Goal: Check status: Check status

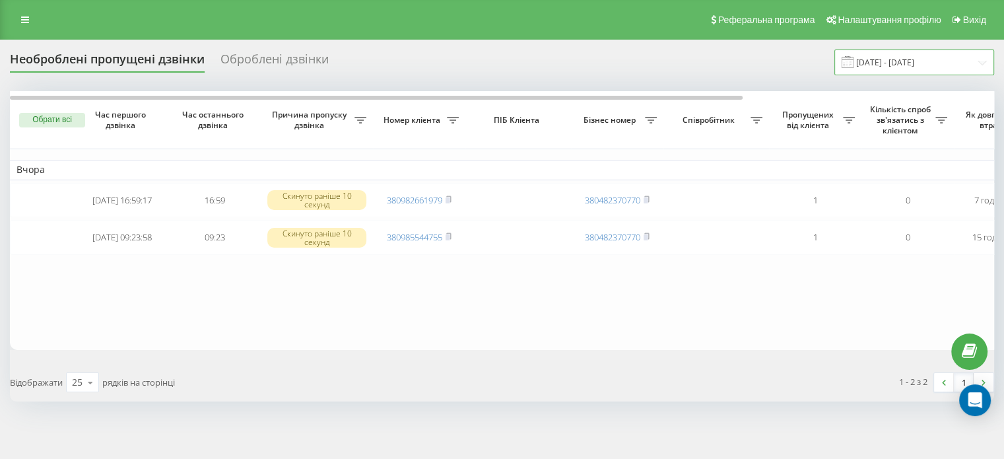
click at [919, 62] on input "[DATE] - [DATE]" at bounding box center [914, 63] width 160 height 26
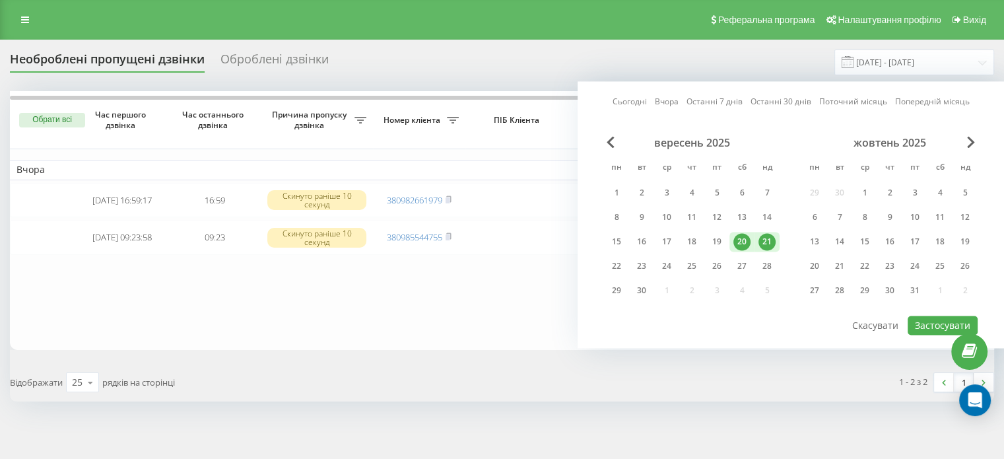
click at [768, 240] on div "21" at bounding box center [767, 241] width 17 height 17
click at [929, 320] on button "Застосувати" at bounding box center [943, 325] width 70 height 19
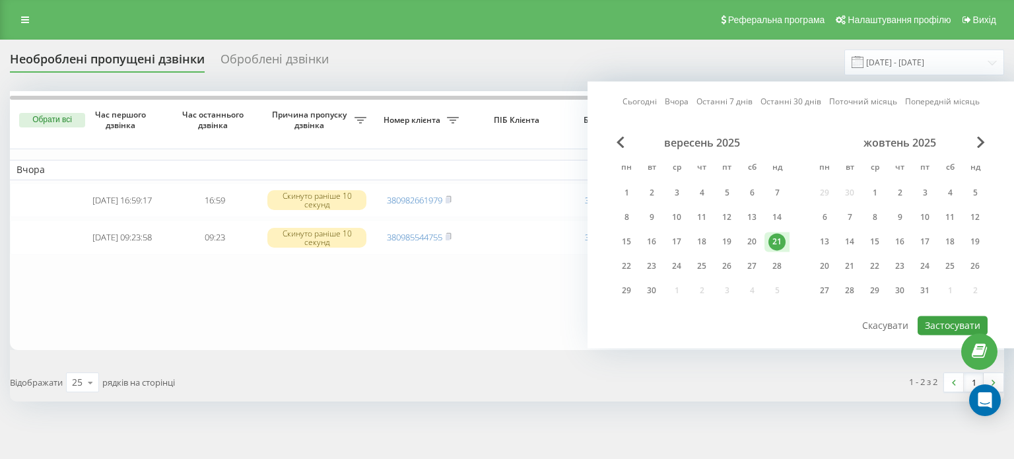
type input "21.09.2025 - 21.09.2025"
